Goal: Book appointment/travel/reservation

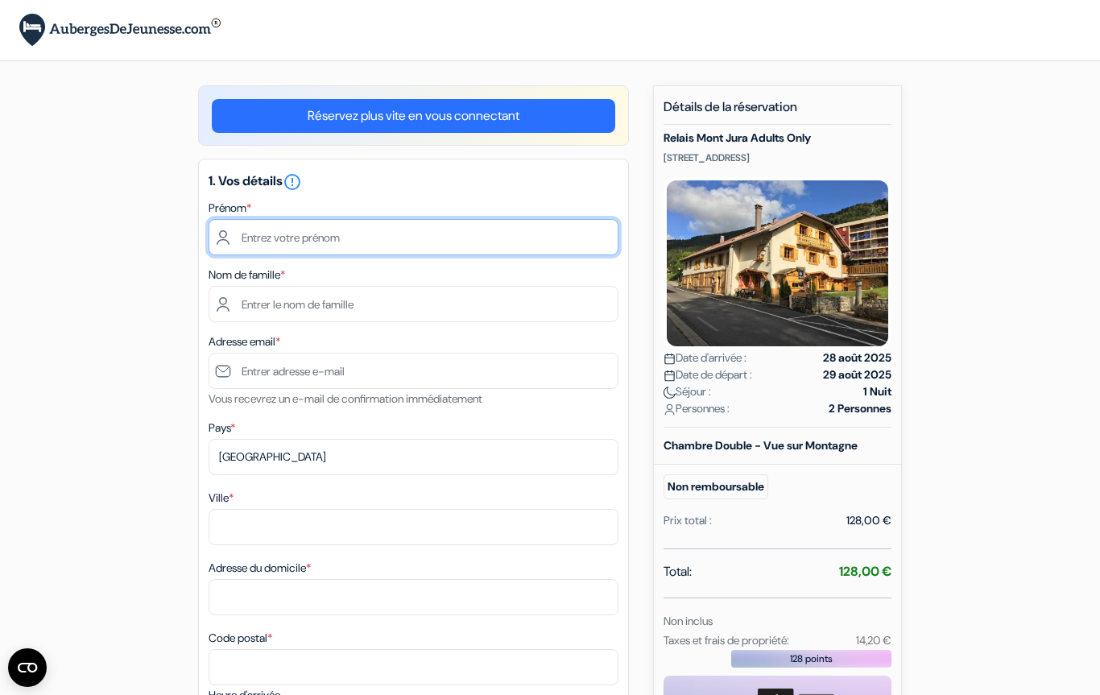
click at [307, 234] on input "text" at bounding box center [414, 237] width 410 height 36
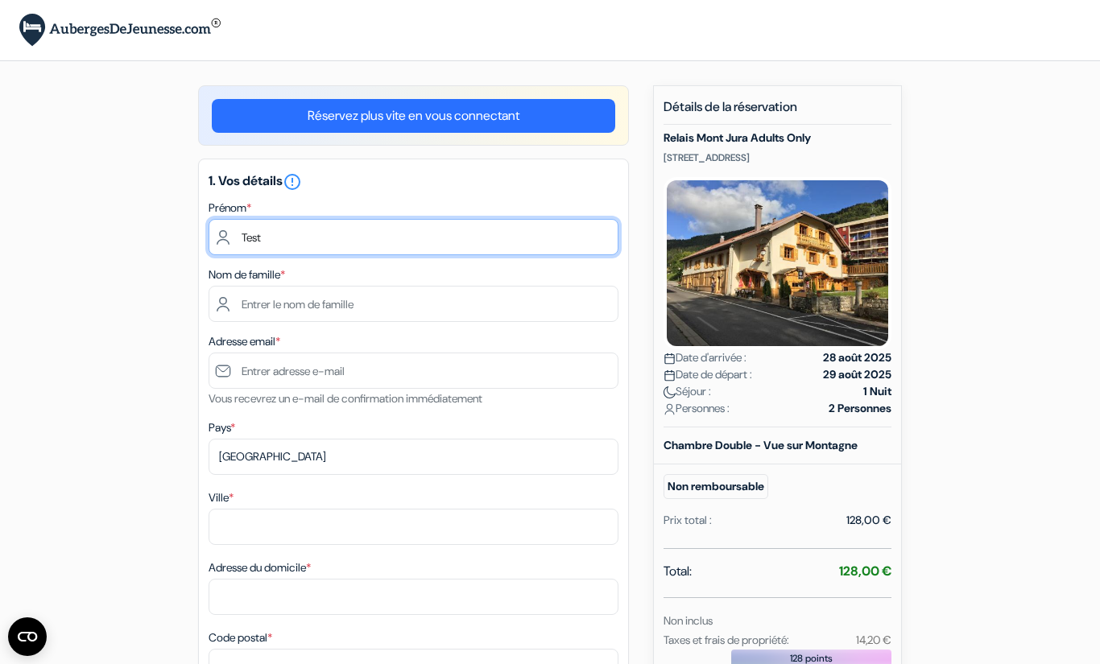
type input "Test"
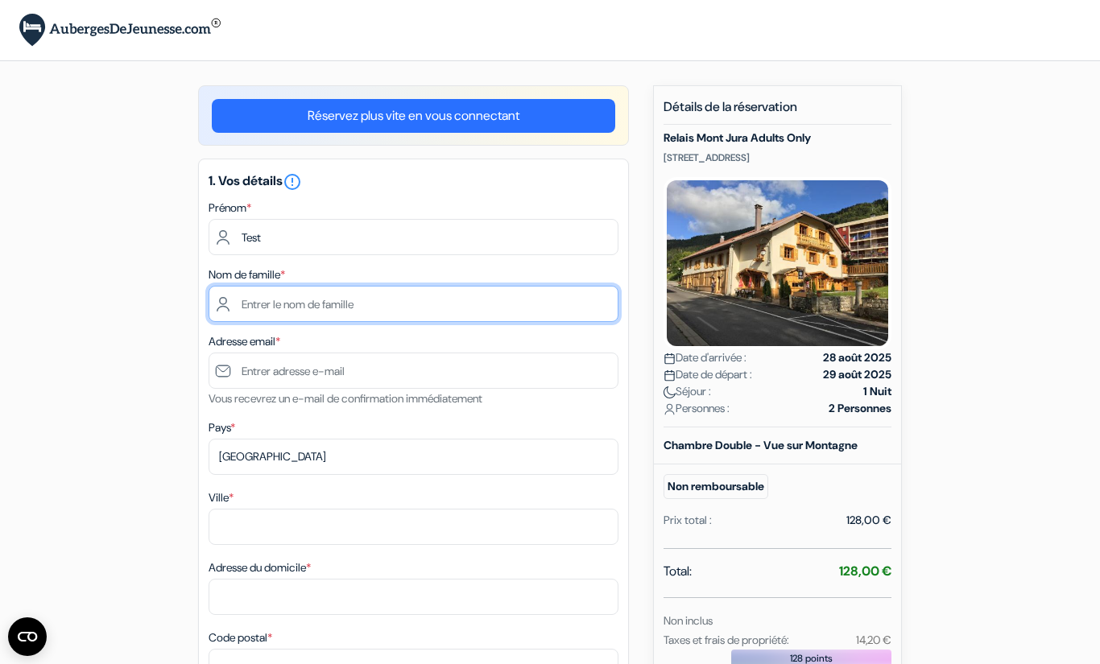
click at [351, 304] on input "text" at bounding box center [414, 304] width 410 height 36
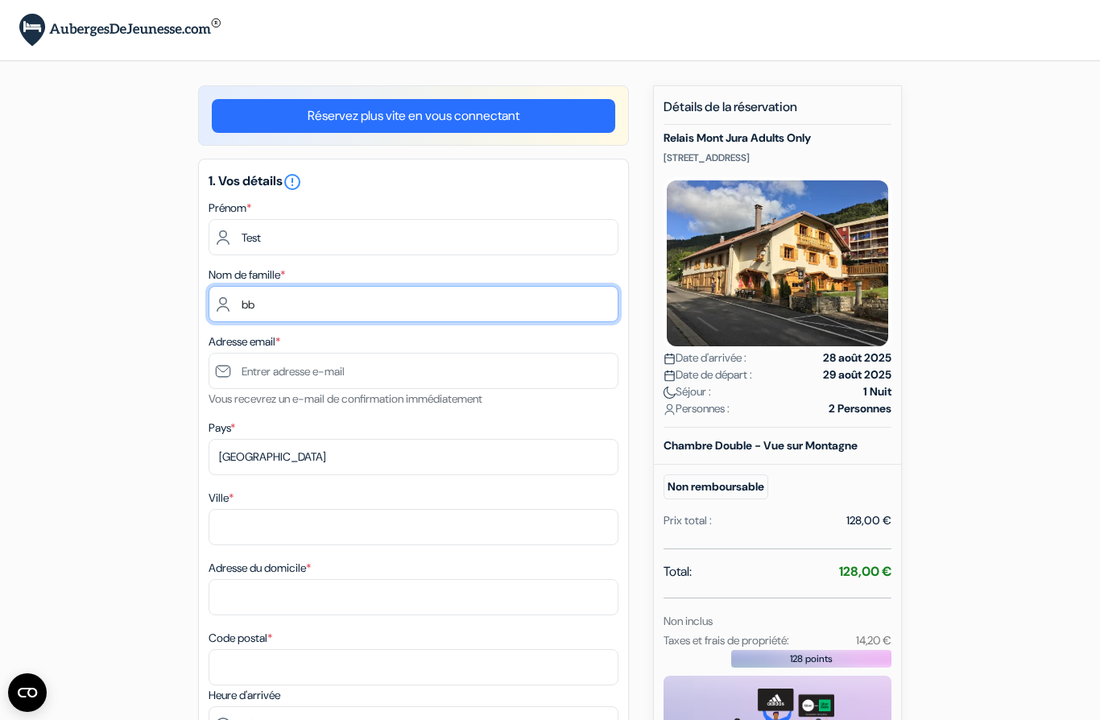
type input "bb"
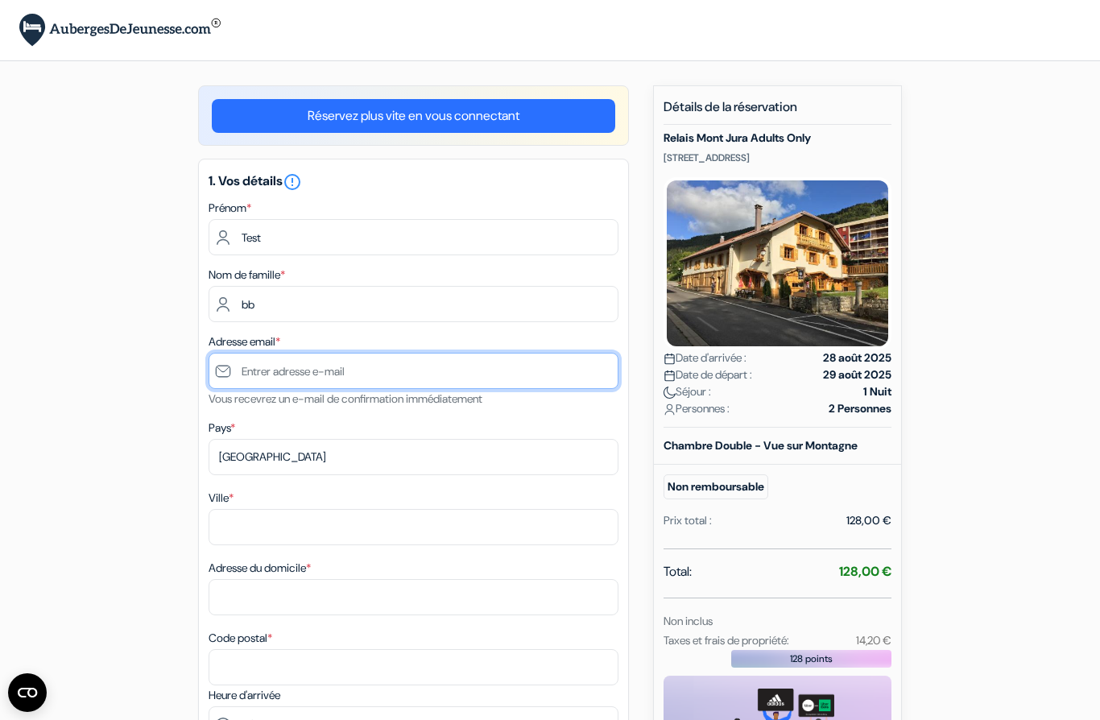
click at [357, 379] on input "text" at bounding box center [414, 371] width 410 height 36
type input "[EMAIL_ADDRESS][DOMAIN_NAME]"
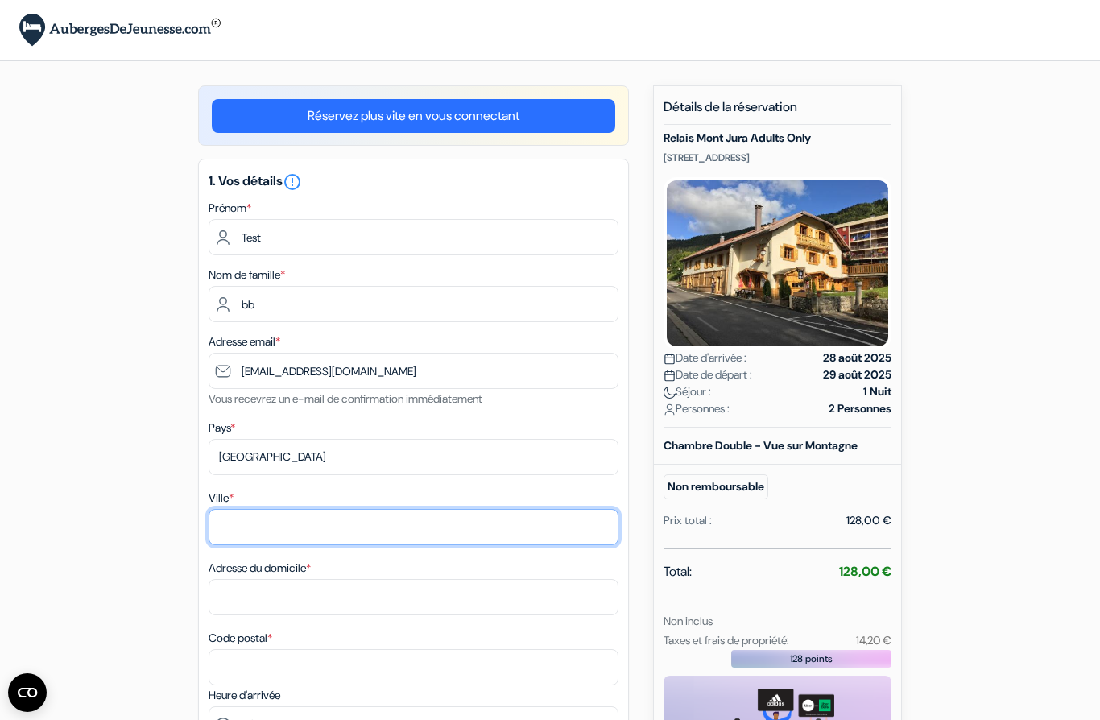
click at [300, 527] on input "Ville *" at bounding box center [414, 527] width 410 height 36
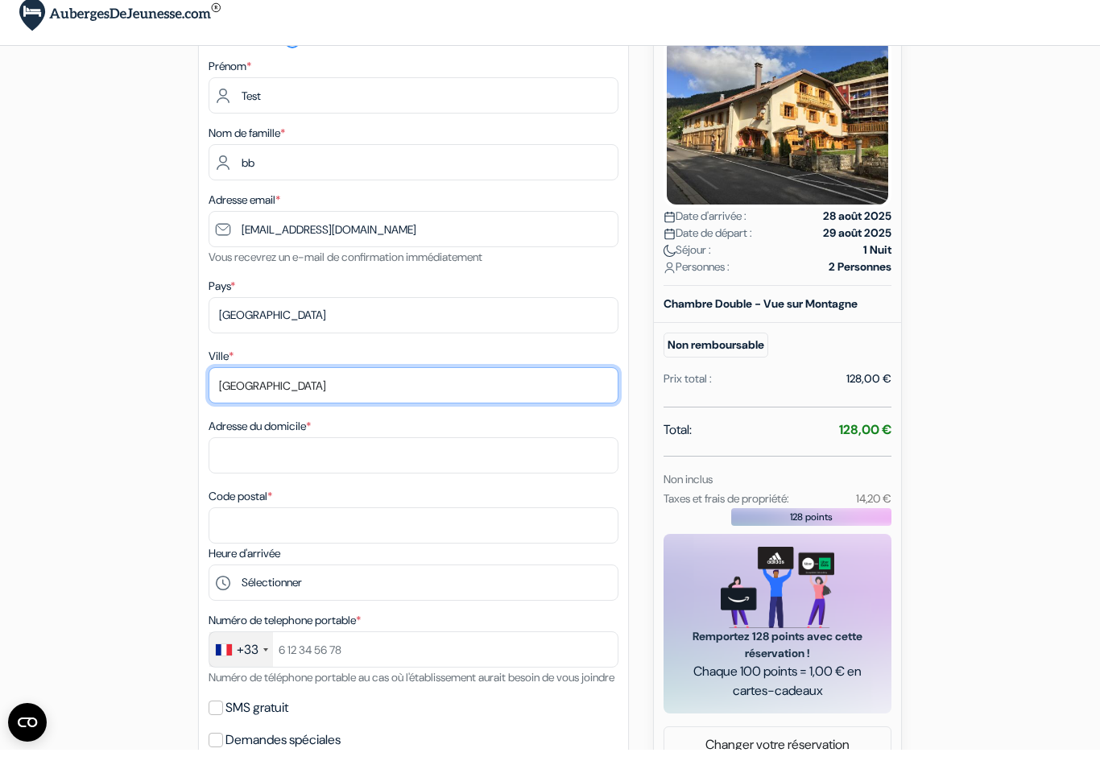
scroll to position [128, 0]
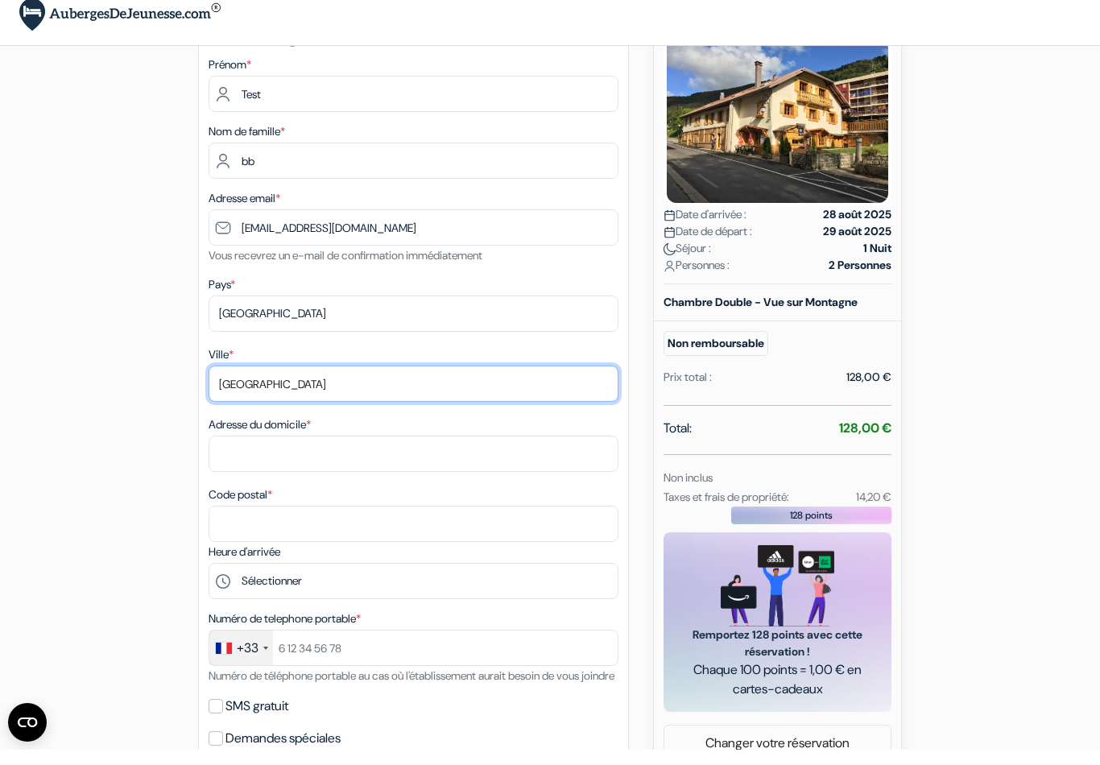
type input "[GEOGRAPHIC_DATA]"
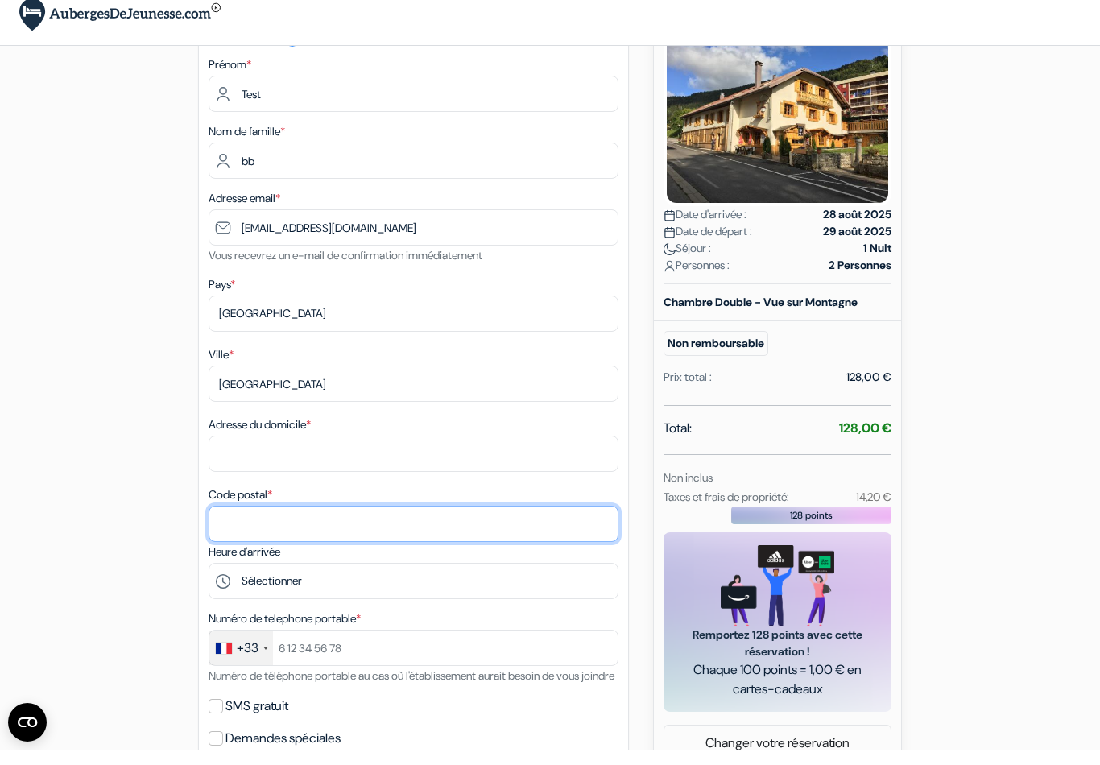
click at [290, 524] on input "Code postal *" at bounding box center [414, 539] width 410 height 36
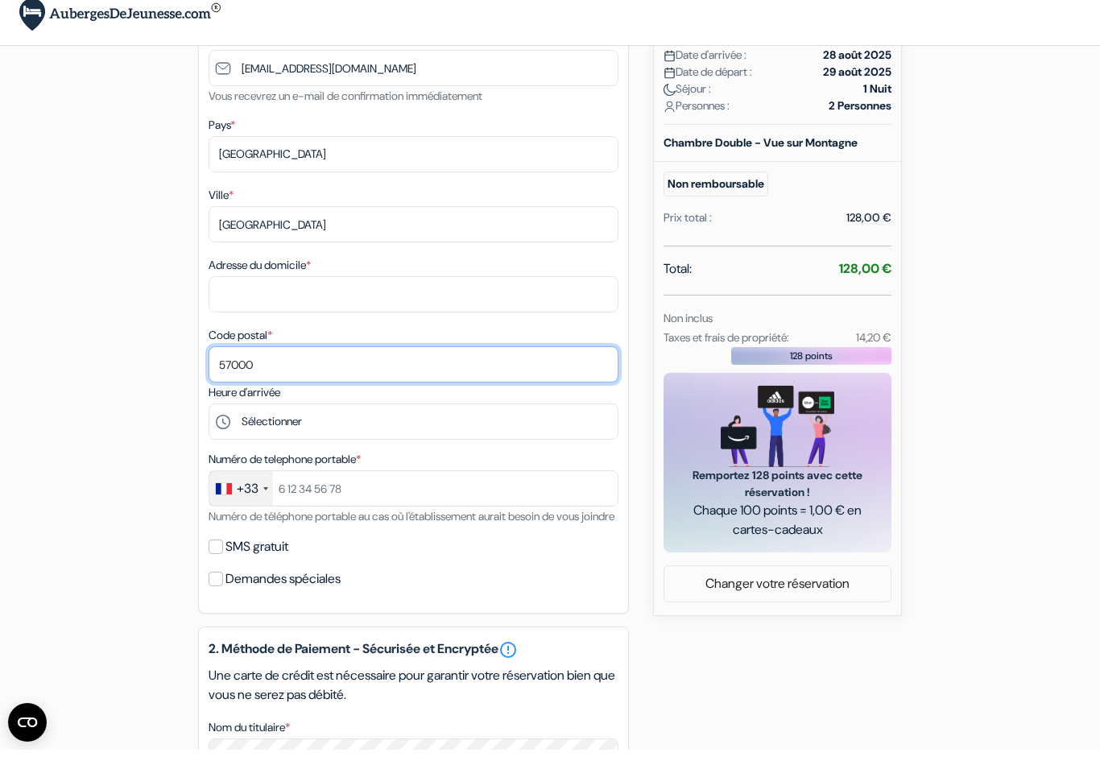
scroll to position [296, 0]
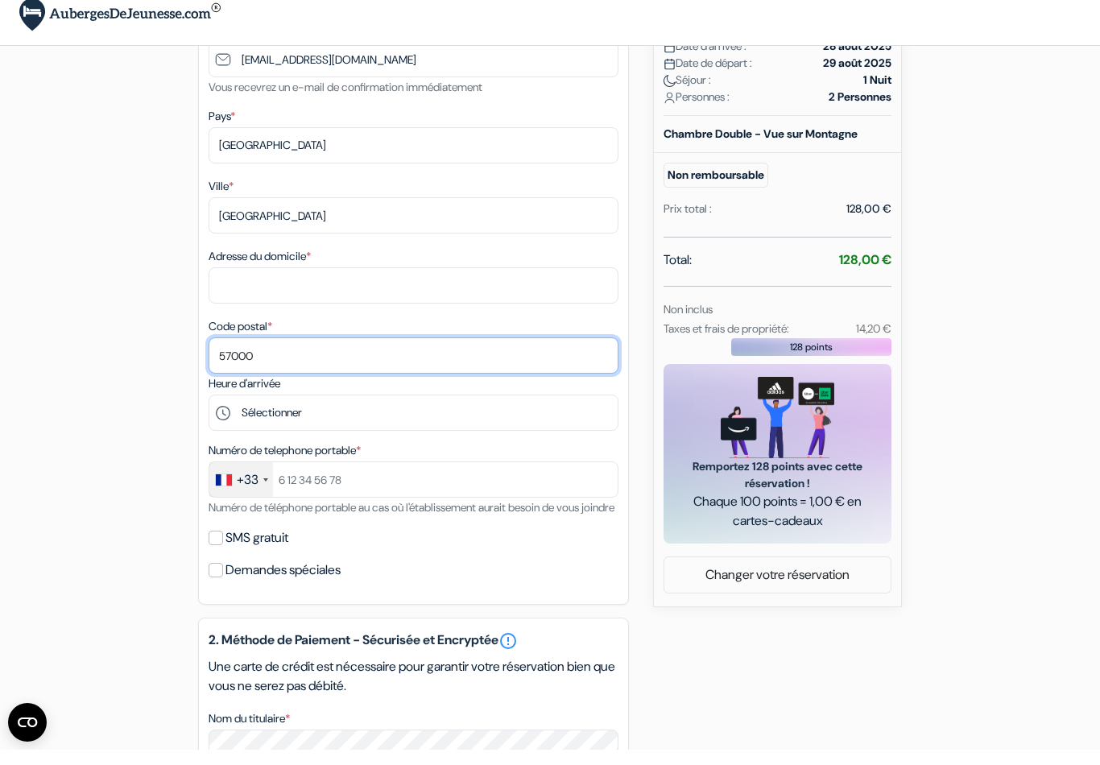
type input "57000"
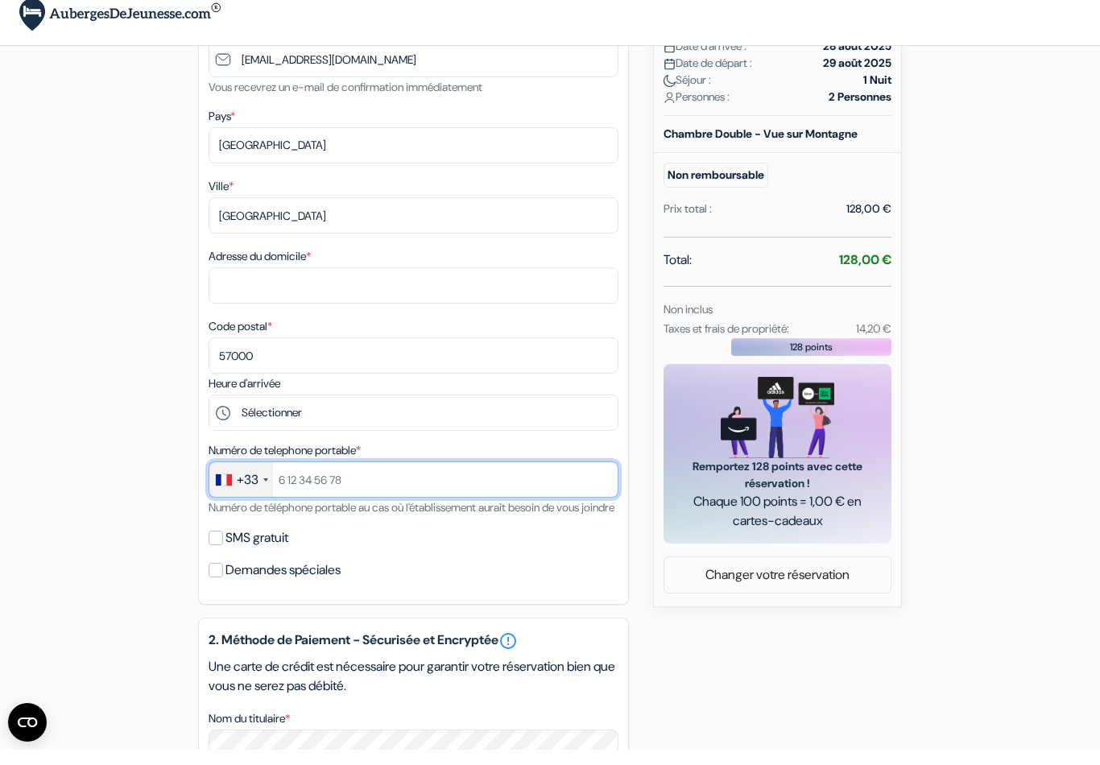
click at [404, 483] on input "text" at bounding box center [414, 495] width 410 height 36
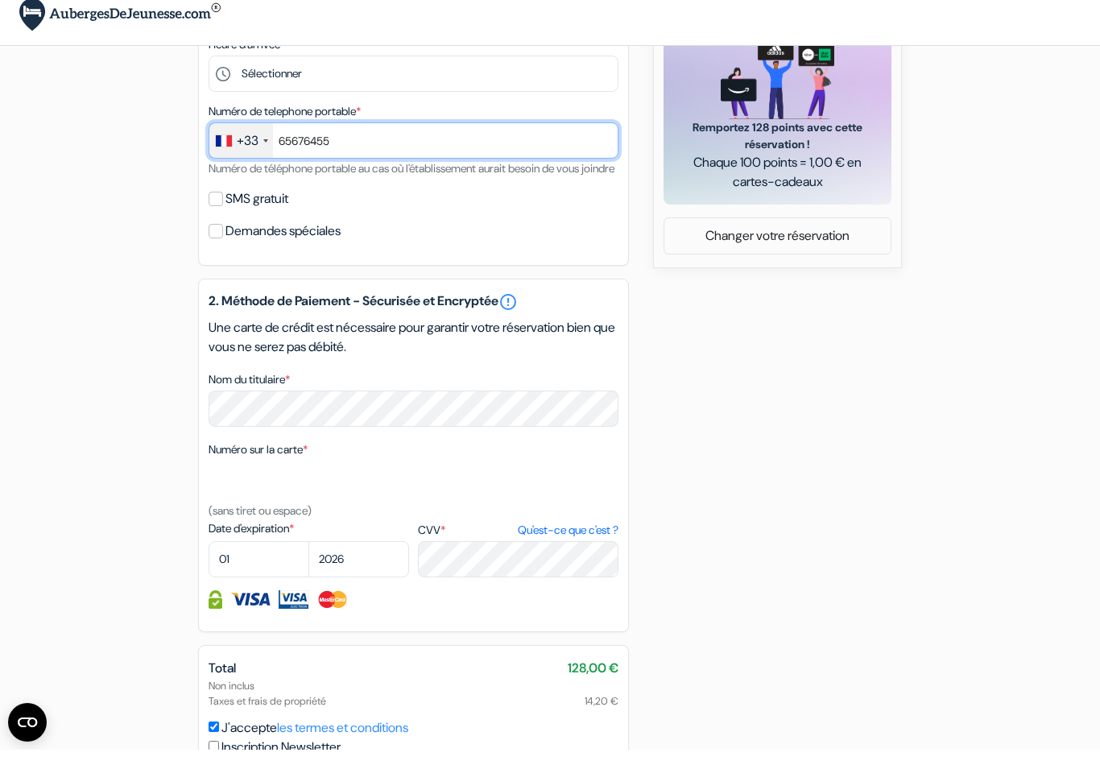
scroll to position [656, 0]
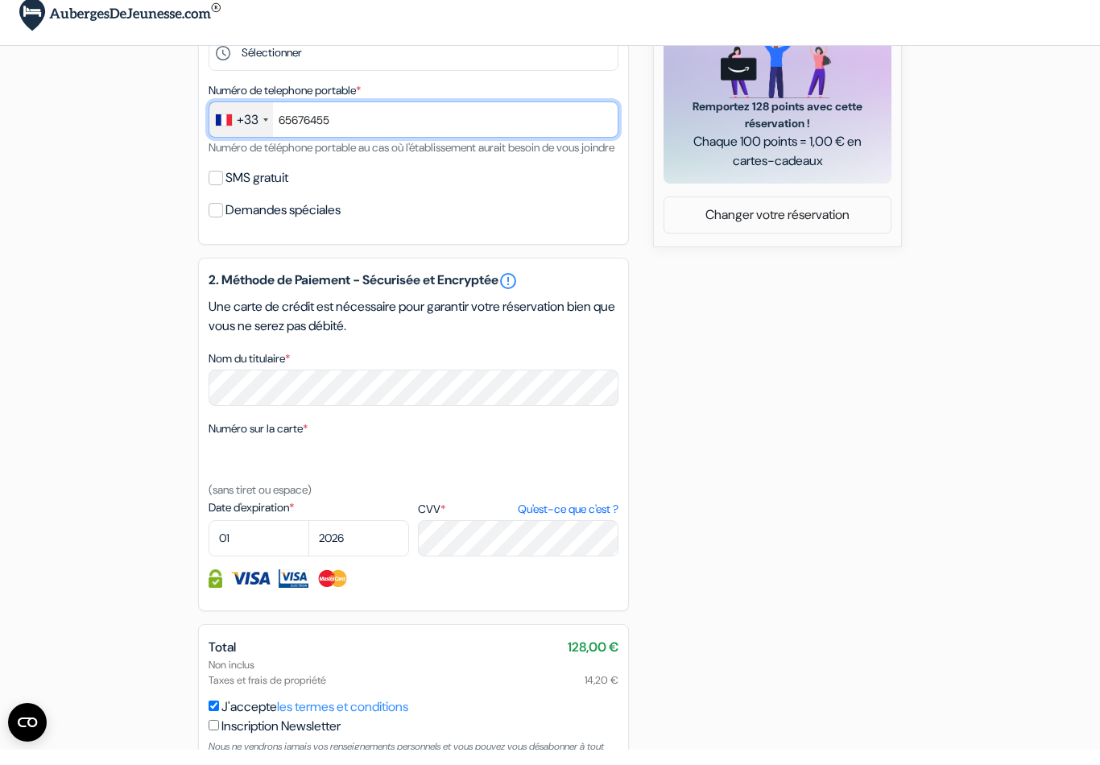
type input "65676455"
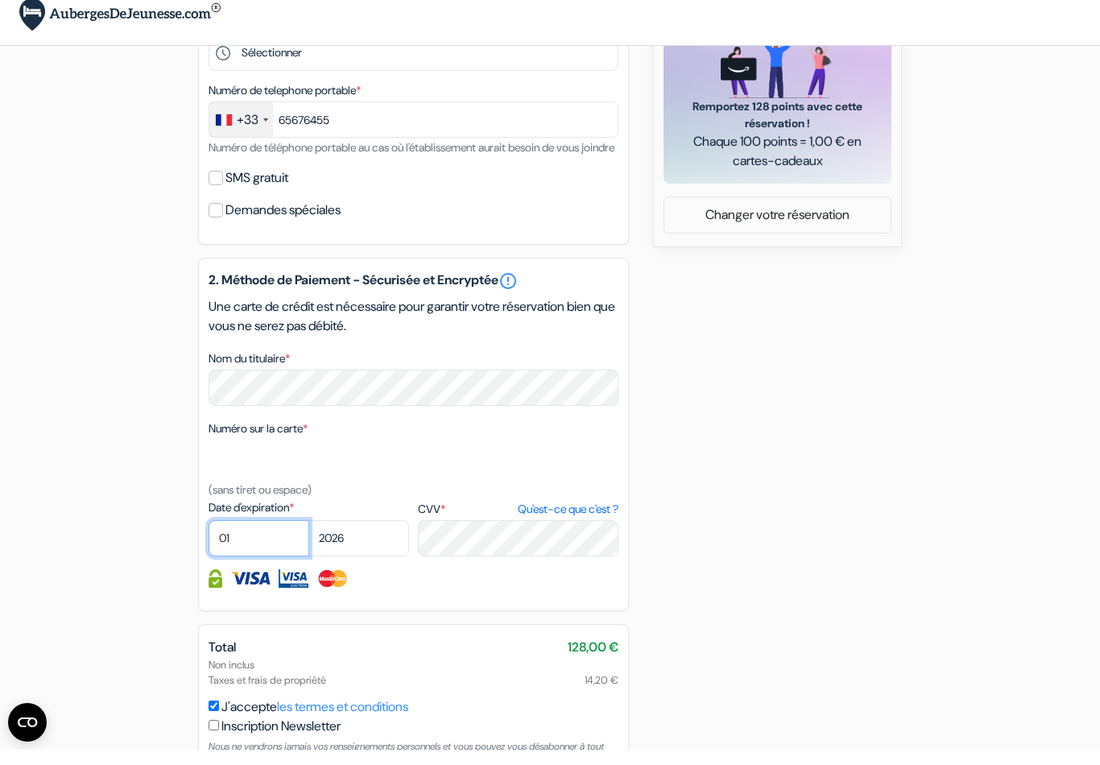
click at [267, 558] on select "01 02 03 04 05 06 07 08 09 10 11 12" at bounding box center [259, 554] width 101 height 36
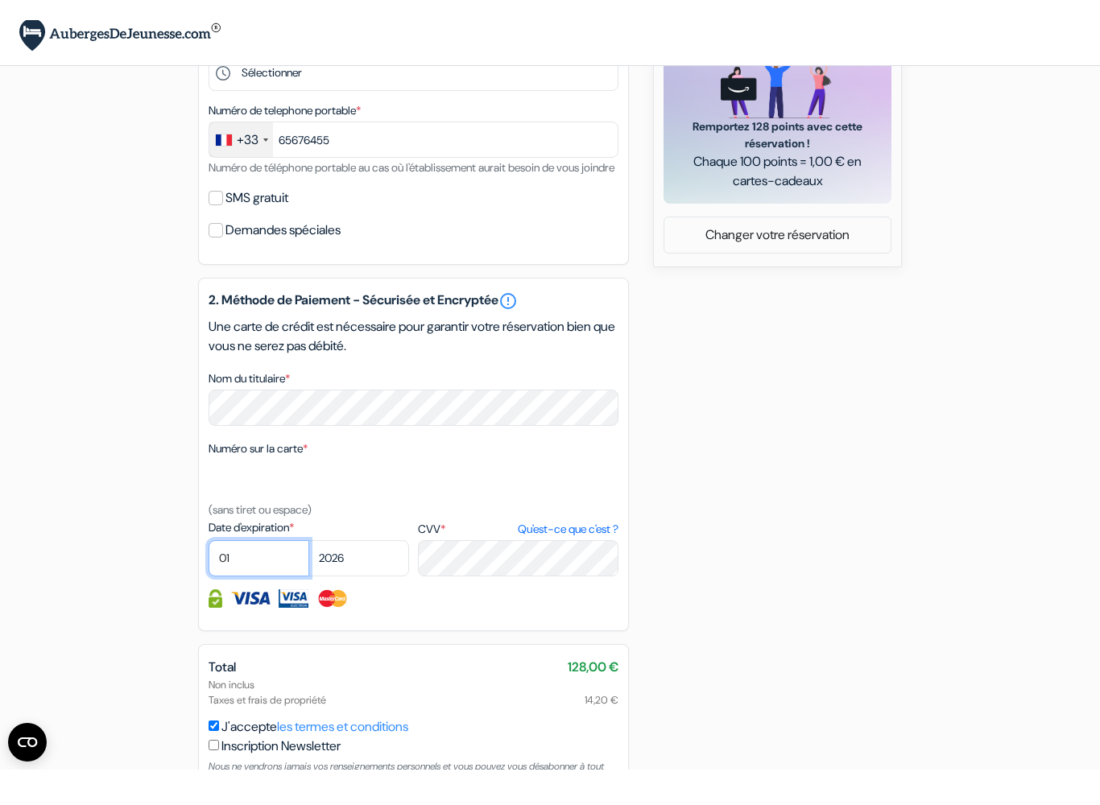
scroll to position [672, 0]
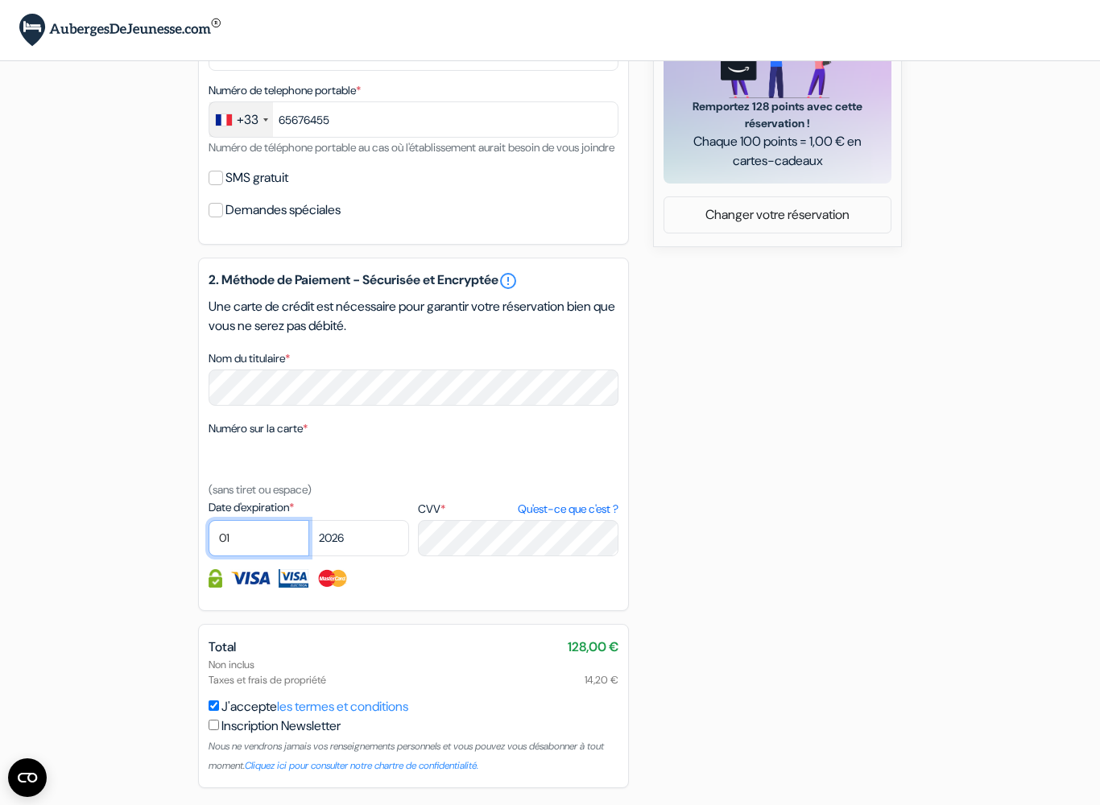
select select "11"
click at [382, 557] on select "2025 2026 2027 2028 2029 2030 2031 2032 2033 2034 2035 2036 2037 2038 2039 2040…" at bounding box center [358, 538] width 101 height 36
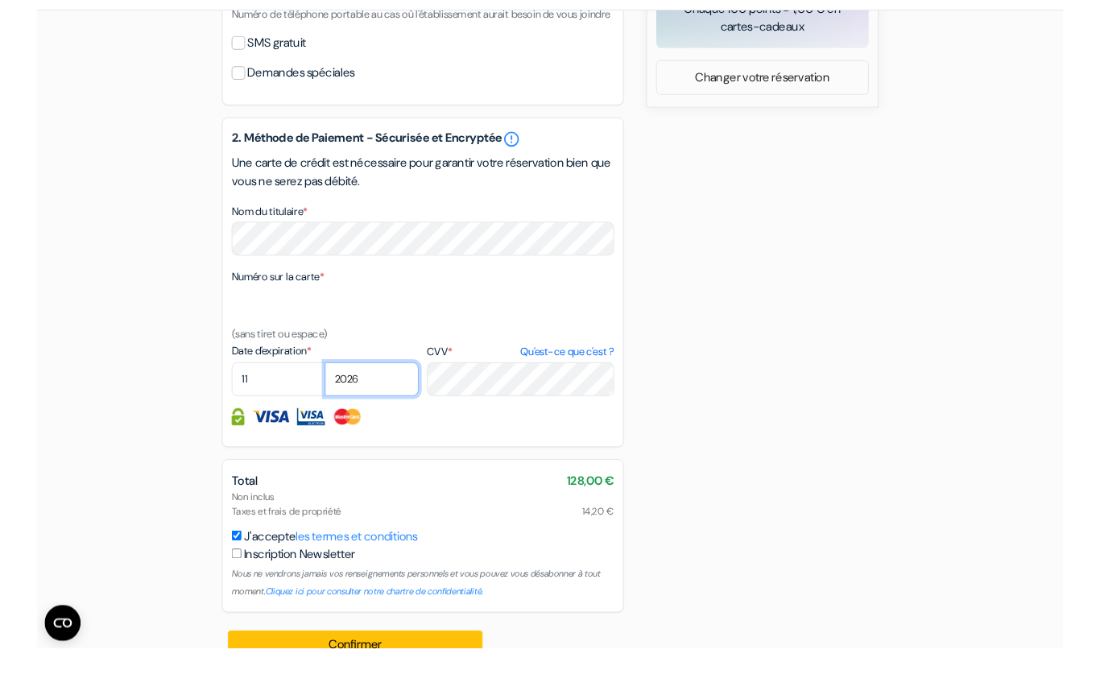
scroll to position [854, 0]
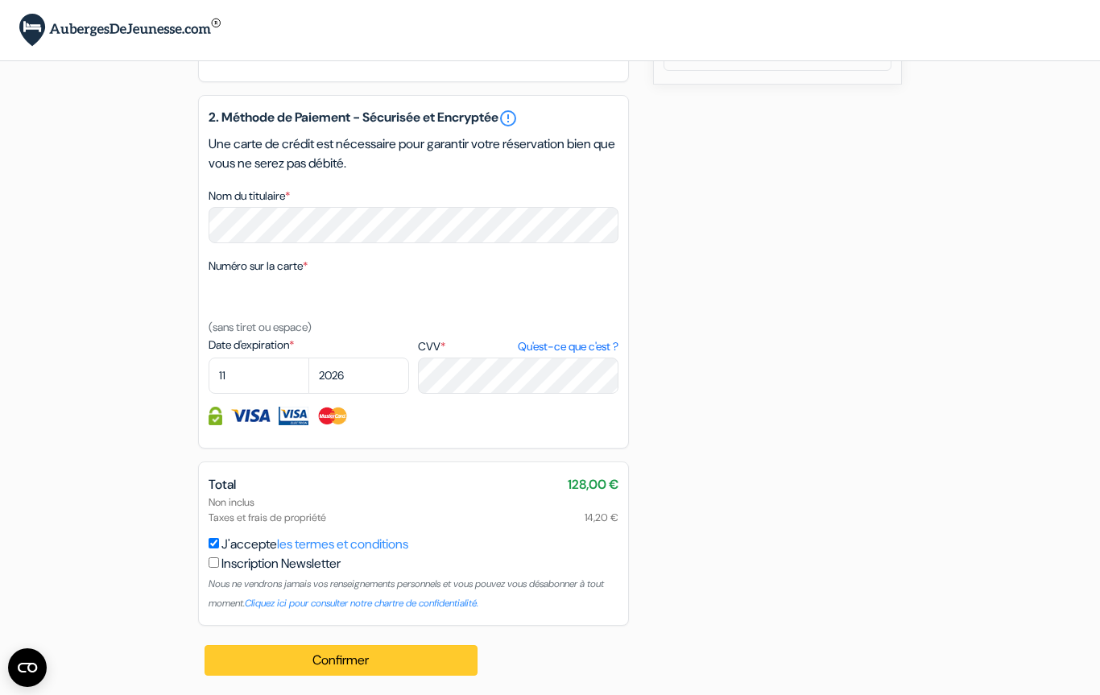
click at [340, 663] on button "Confirmer Loading..." at bounding box center [341, 660] width 273 height 31
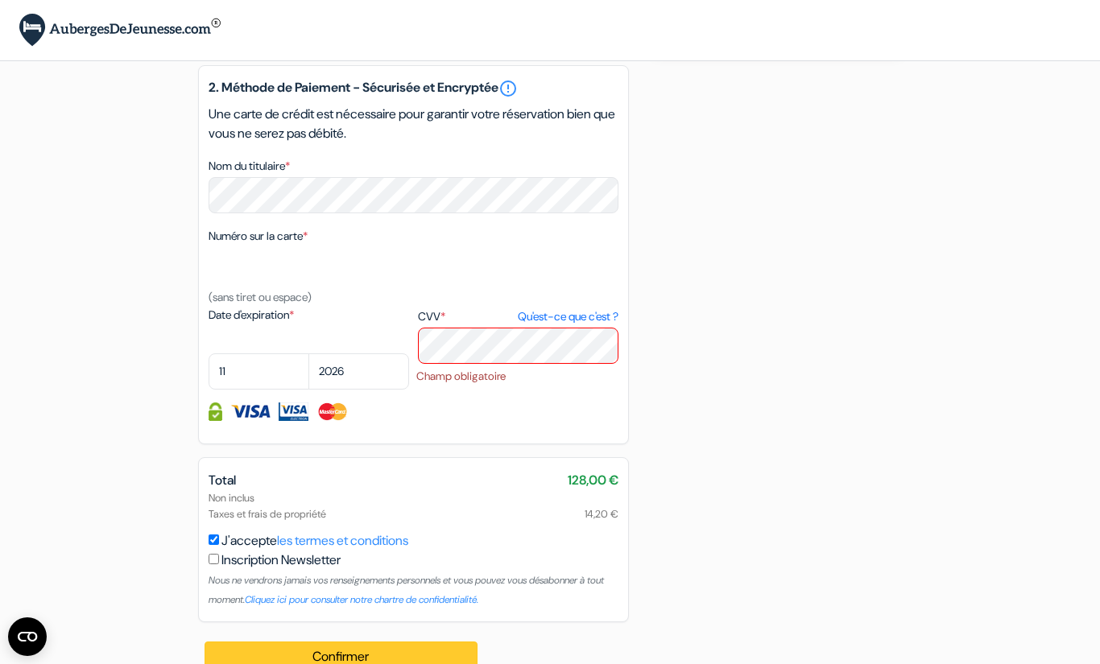
scroll to position [910, 0]
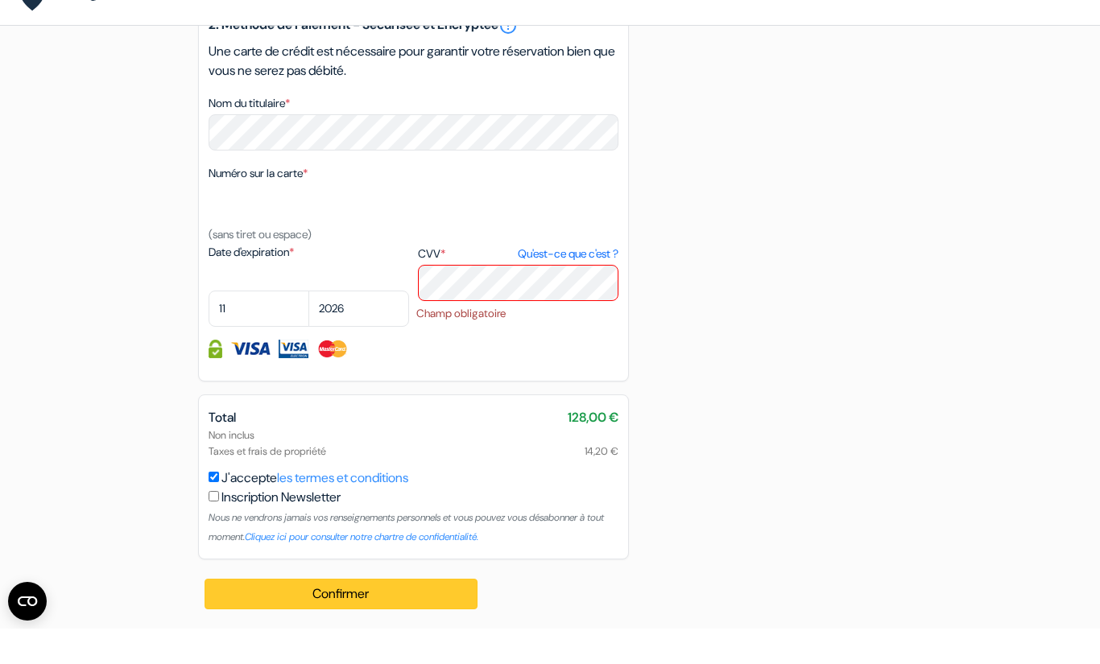
type input "Rien de metz"
click at [365, 615] on button "Confirmer Loading..." at bounding box center [341, 630] width 273 height 31
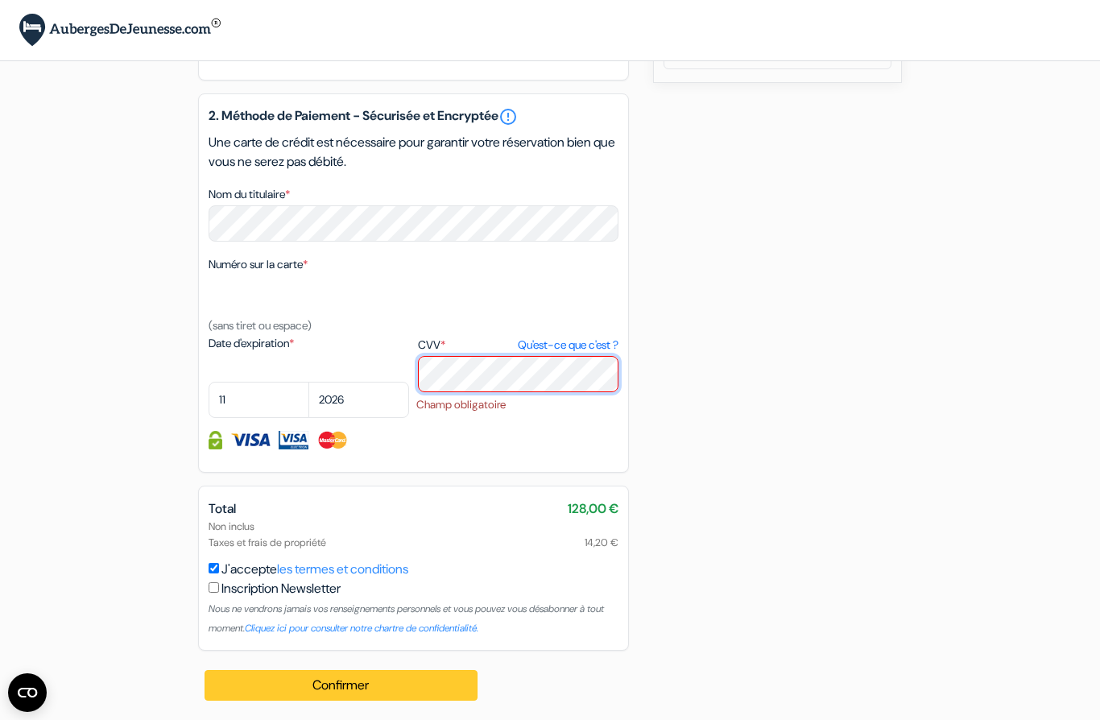
scroll to position [834, 0]
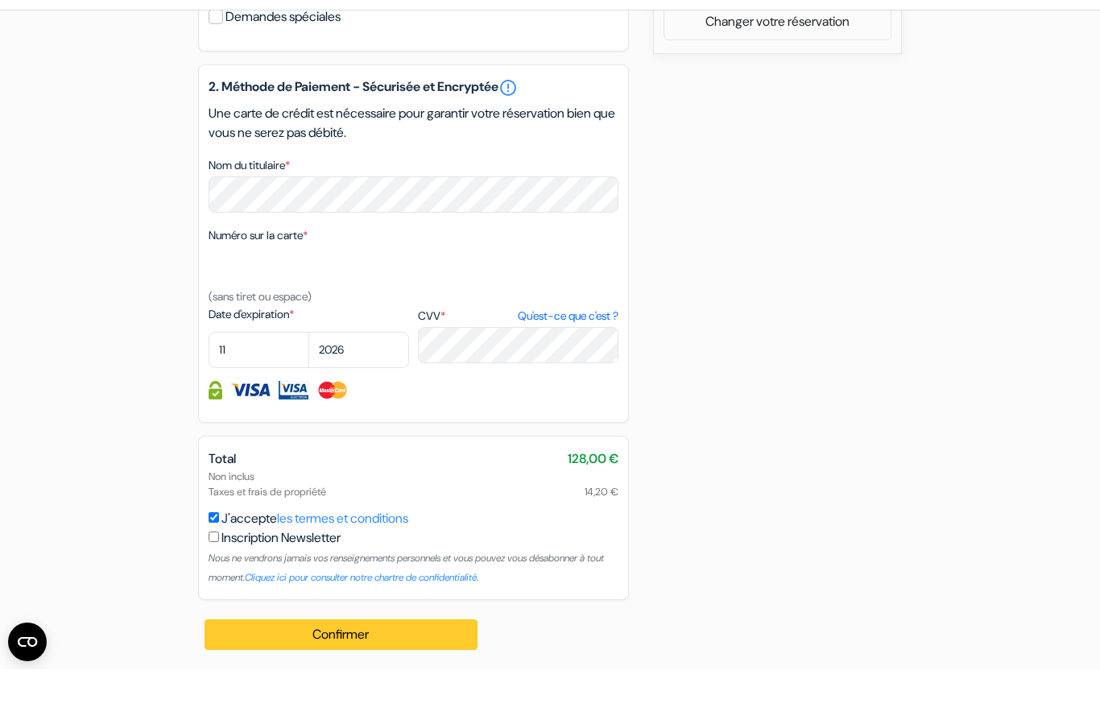
click at [384, 670] on button "Confirmer Loading..." at bounding box center [341, 685] width 273 height 31
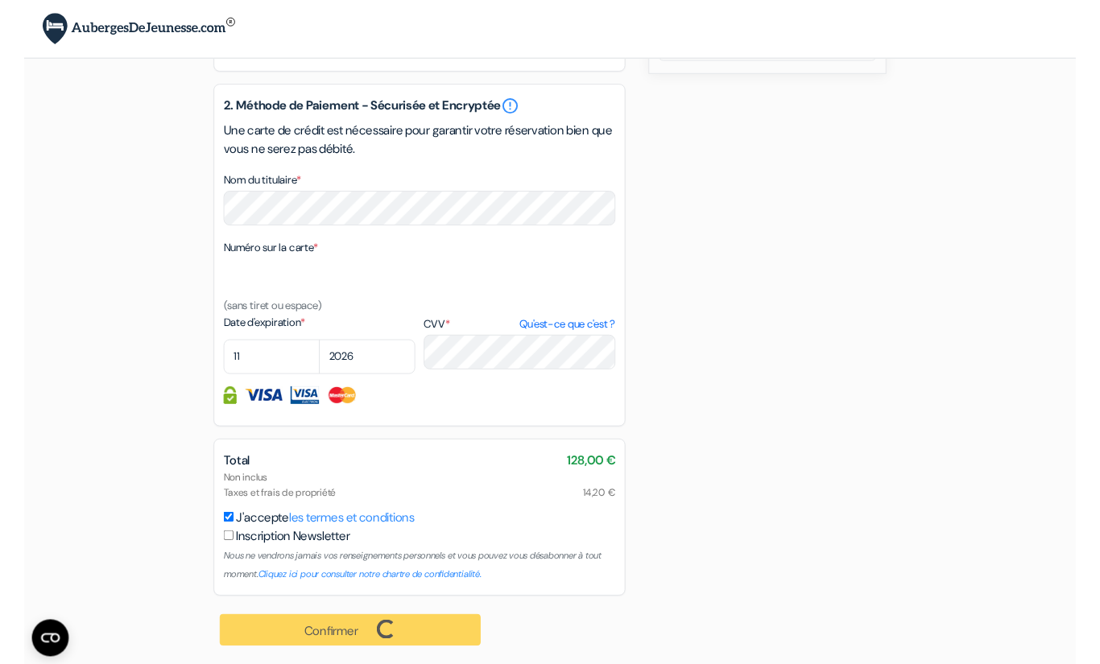
scroll to position [892, 0]
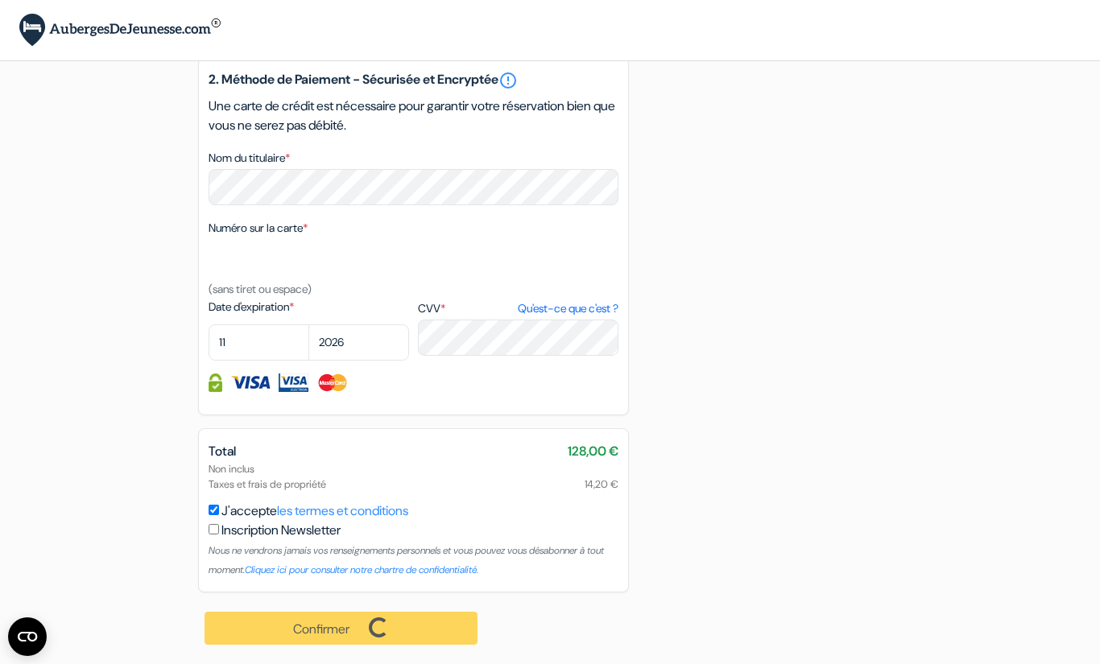
click at [383, 632] on div "Confirmer Loading... Traitement de la demande..." at bounding box center [342, 629] width 288 height 72
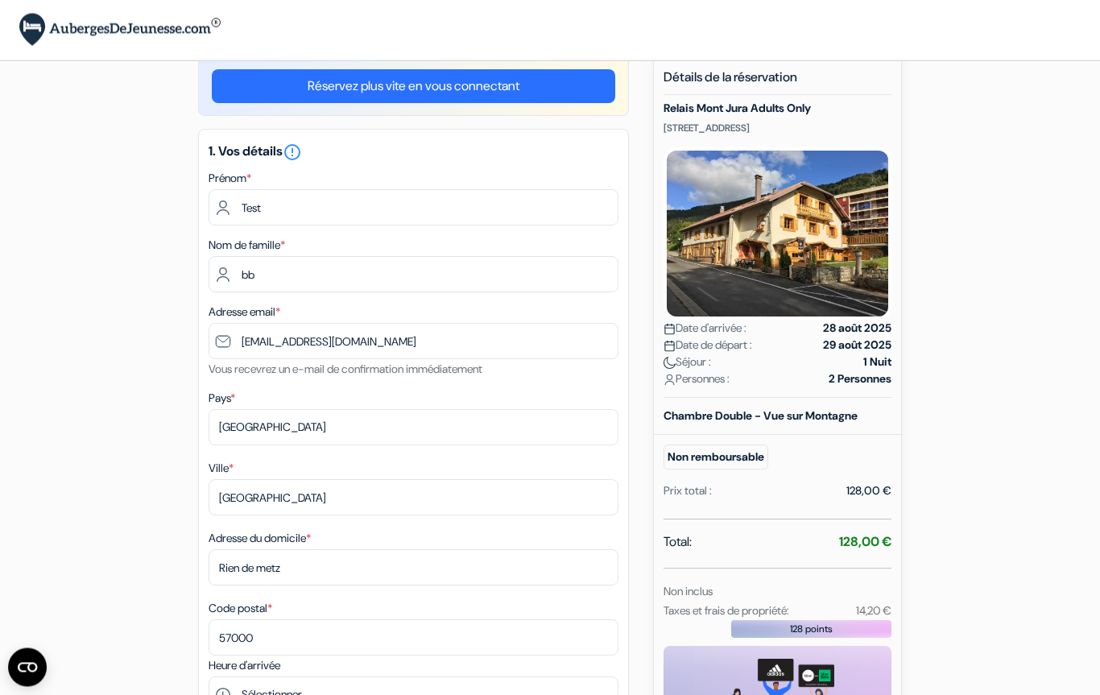
scroll to position [0, 0]
